Goal: Answer question/provide support

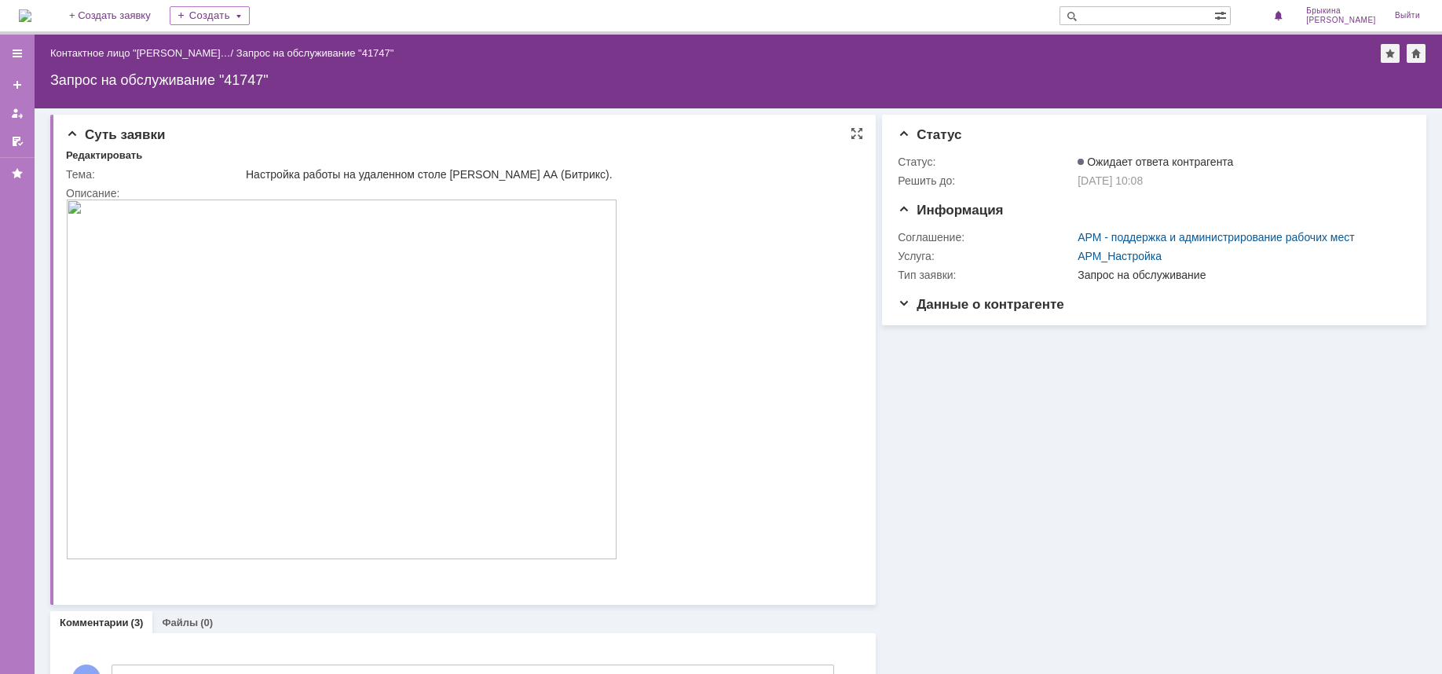
click at [132, 132] on span "Суть заявки" at bounding box center [115, 134] width 99 height 15
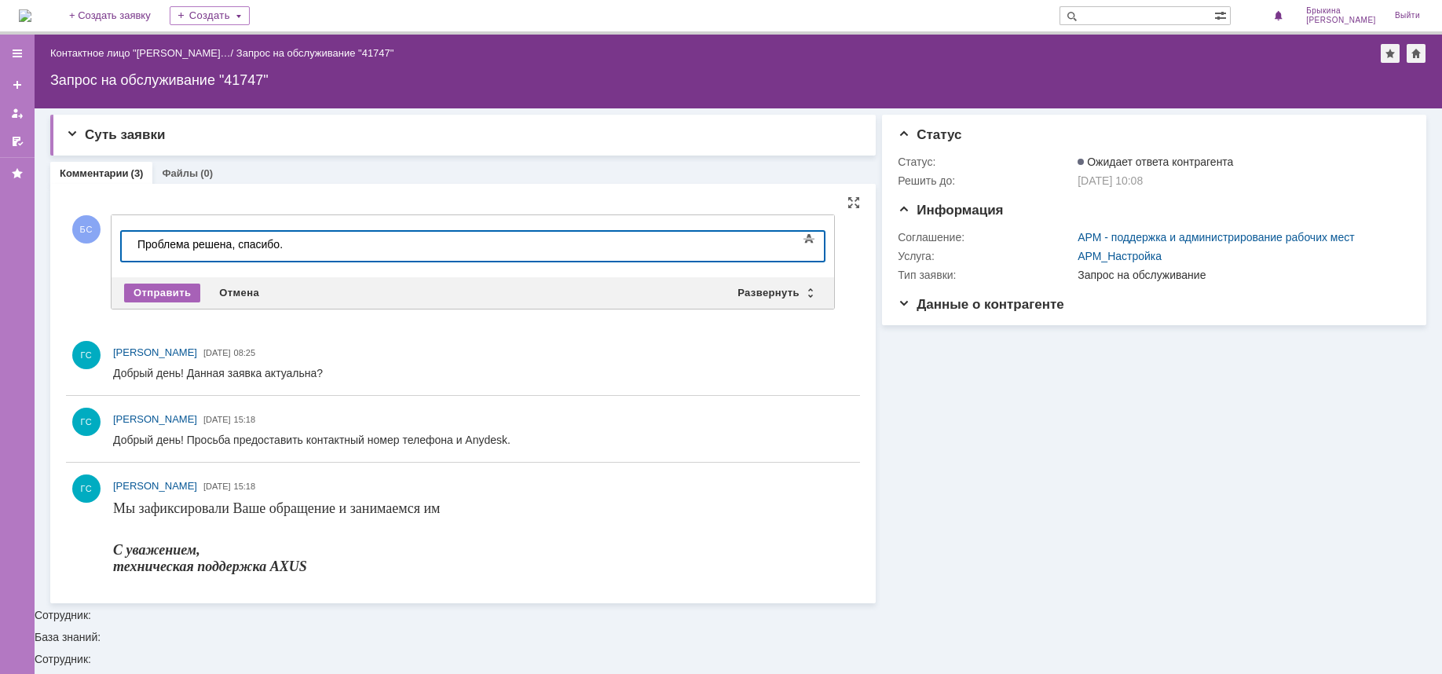
click at [177, 289] on div "Отправить" at bounding box center [162, 292] width 76 height 19
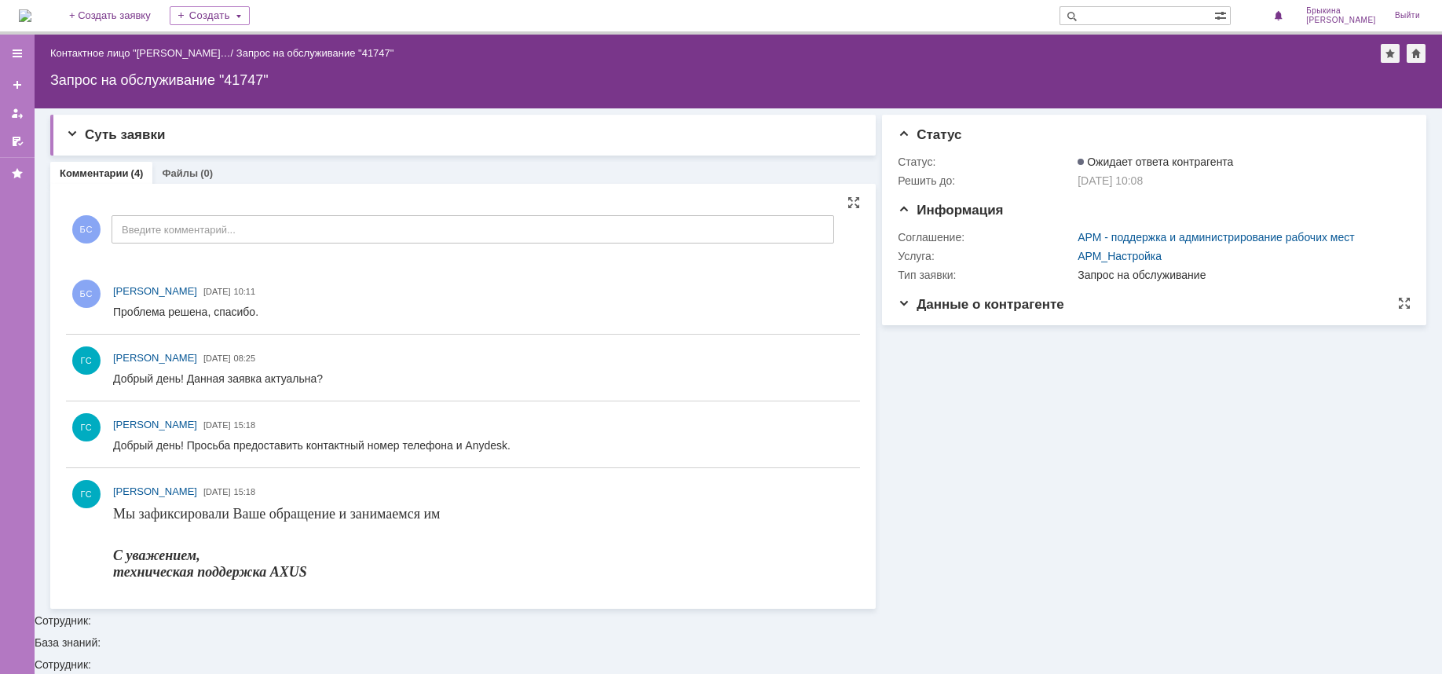
click at [1014, 309] on span "Данные о контрагенте" at bounding box center [981, 304] width 166 height 15
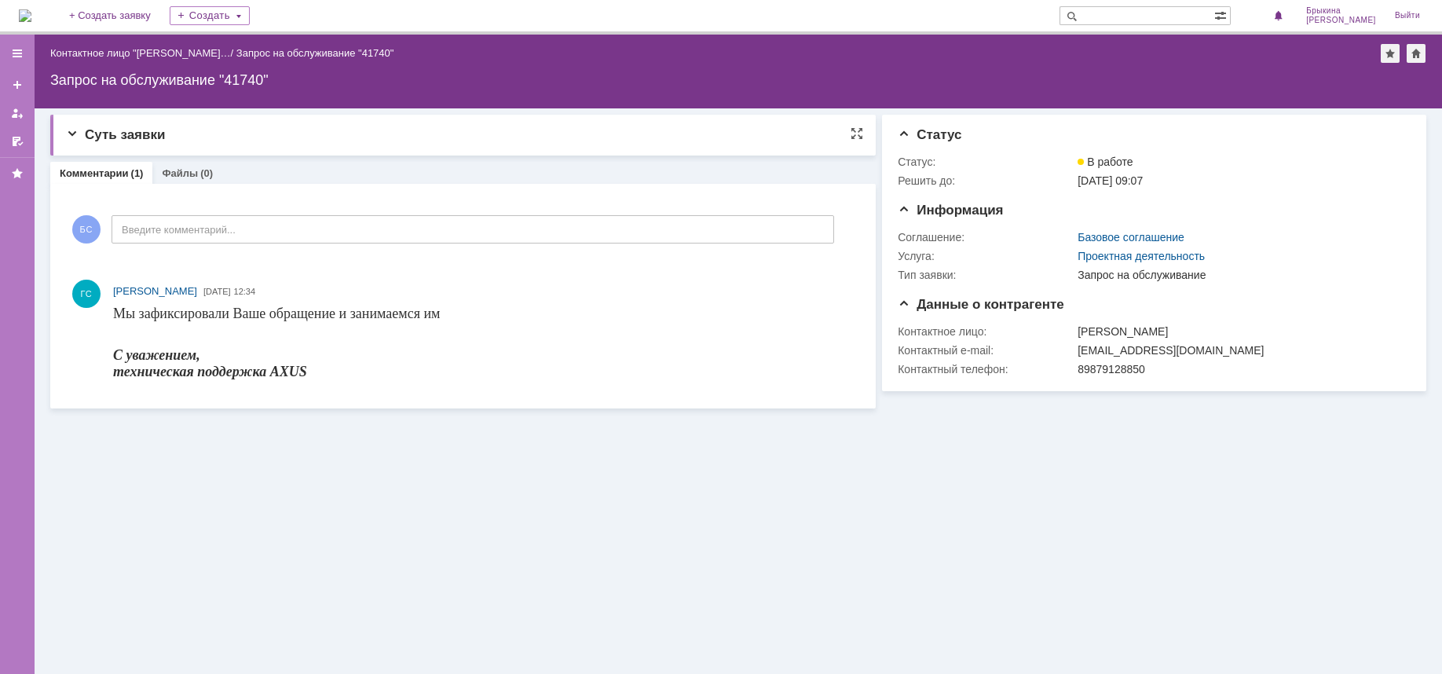
click at [114, 134] on span "Суть заявки" at bounding box center [115, 134] width 99 height 15
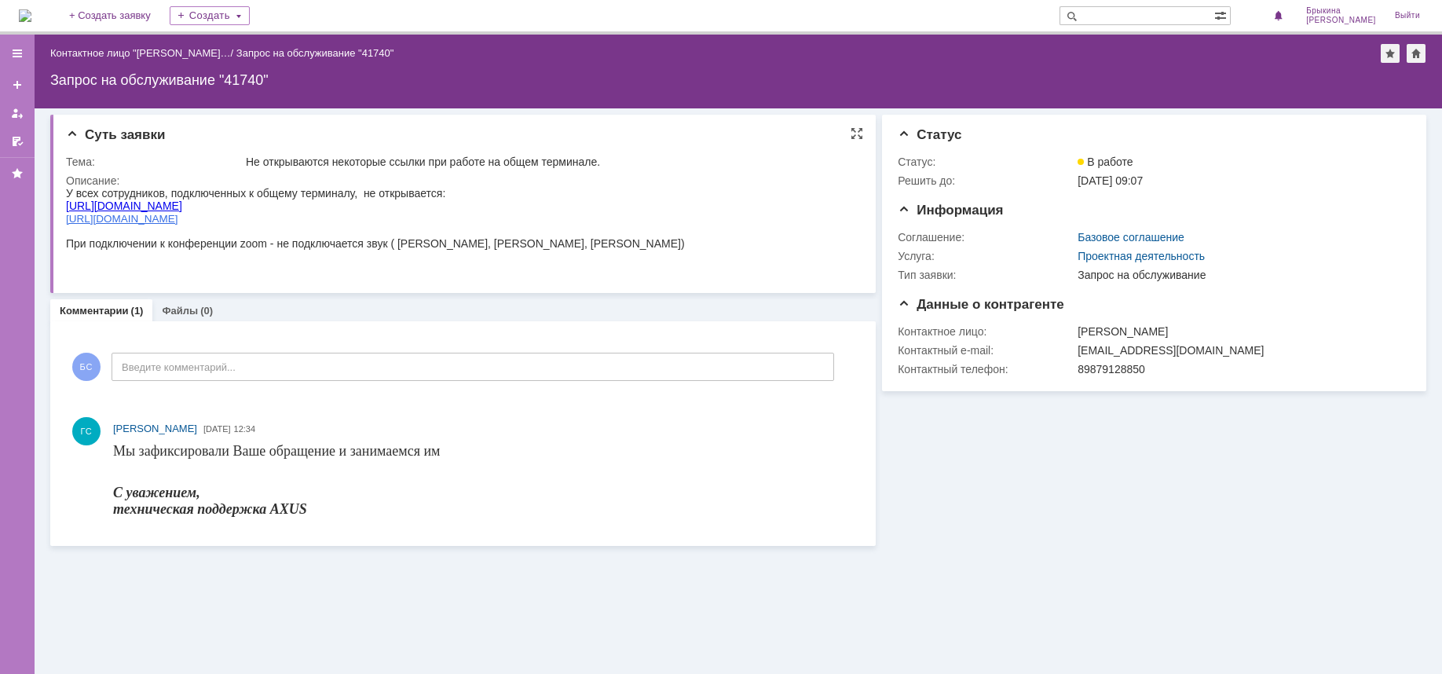
click at [132, 221] on span "[URL][DOMAIN_NAME]" at bounding box center [122, 219] width 112 height 12
click at [150, 204] on link "[URL][DOMAIN_NAME]" at bounding box center [124, 205] width 116 height 13
